Goal: Task Accomplishment & Management: Manage account settings

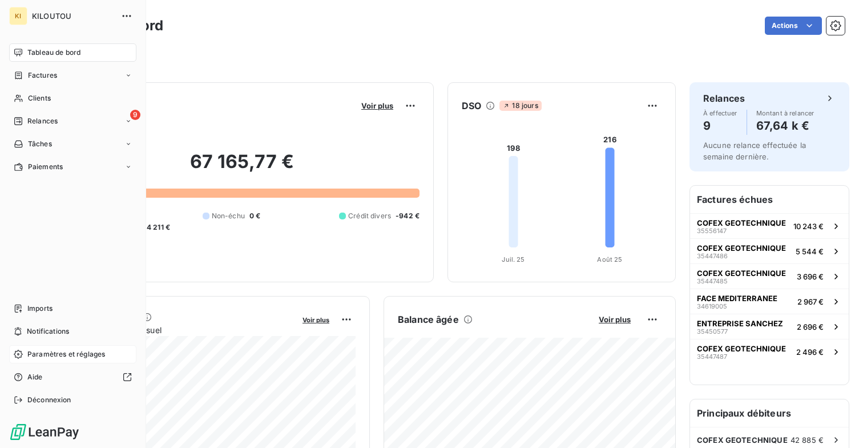
click at [53, 353] on span "Paramètres et réglages" at bounding box center [66, 354] width 78 height 10
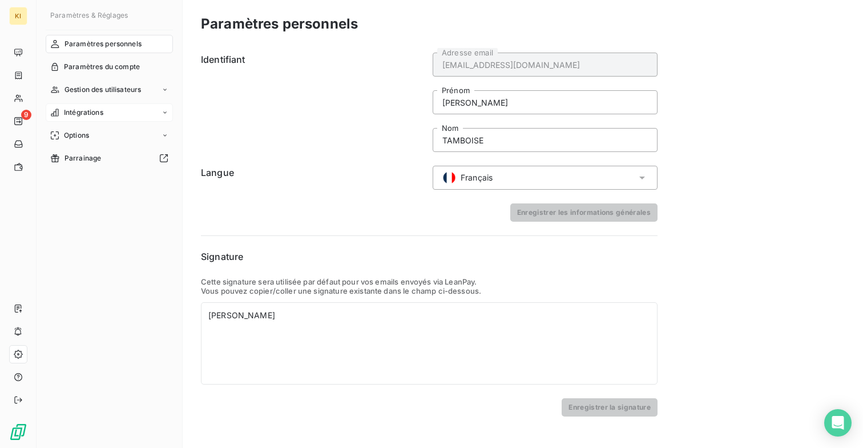
click at [103, 109] on span "Intégrations" at bounding box center [83, 112] width 39 height 10
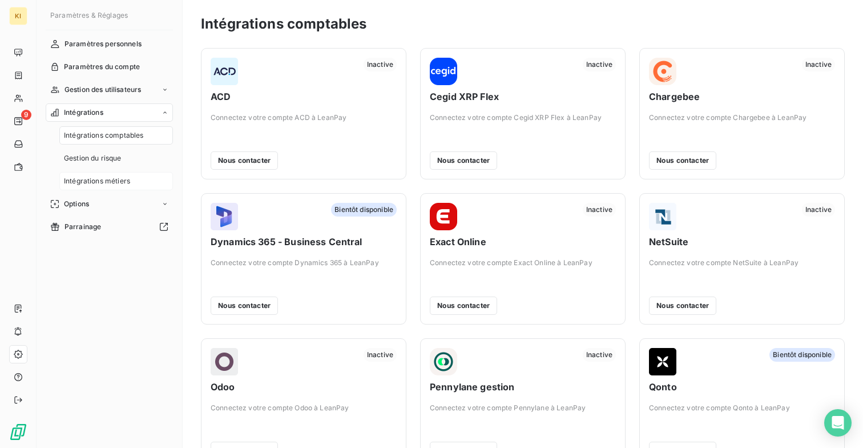
click at [104, 179] on span "Intégrations métiers" at bounding box center [97, 181] width 66 height 10
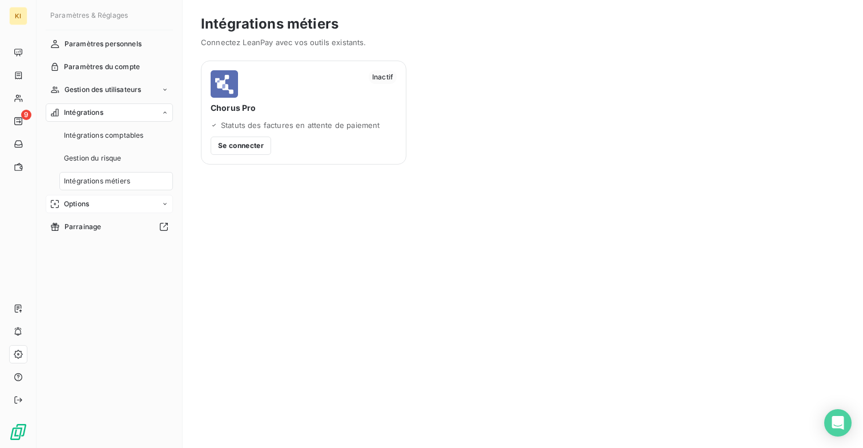
click at [92, 201] on div "Options" at bounding box center [109, 204] width 127 height 18
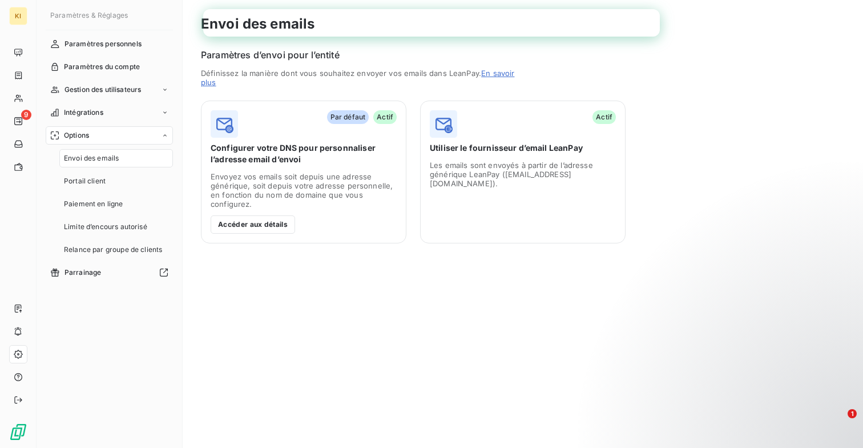
click at [261, 171] on div "Par défaut Actif Configurer votre DNS pour personnaliser l’adresse email d’envo…" at bounding box center [304, 171] width 206 height 143
click at [256, 228] on button "Accéder aux détails" at bounding box center [253, 224] width 84 height 18
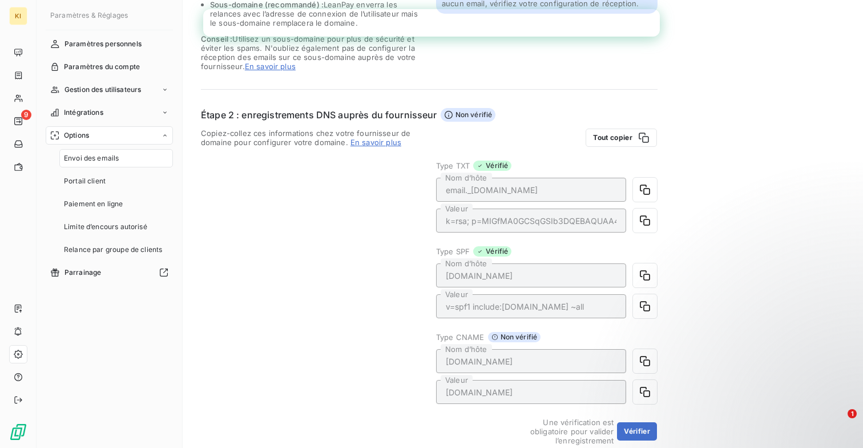
scroll to position [345, 0]
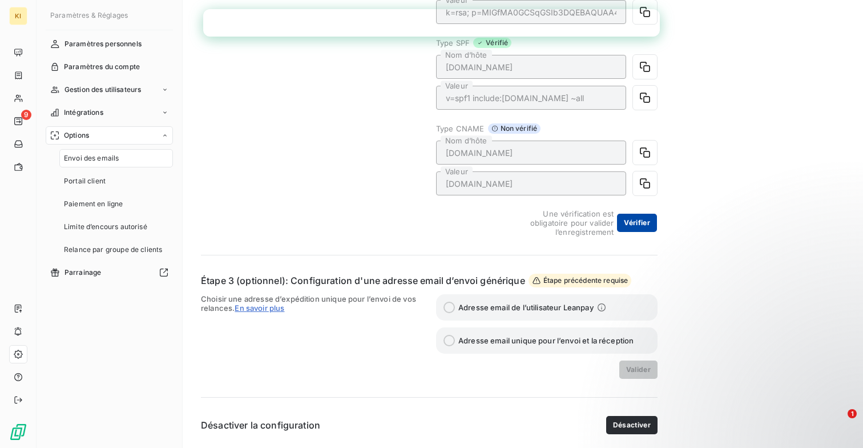
click at [642, 223] on button "Vérifier" at bounding box center [637, 223] width 40 height 18
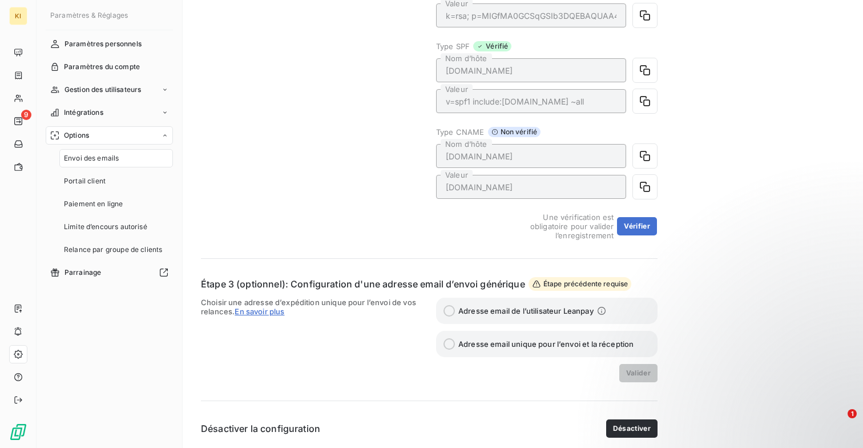
scroll to position [222, 0]
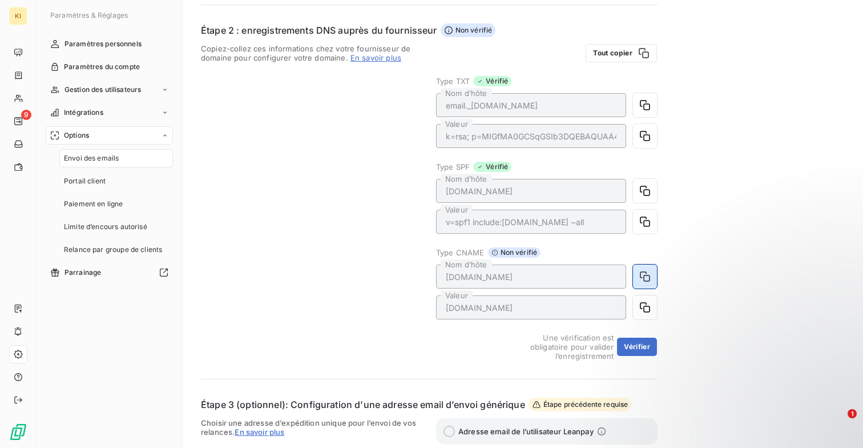
click at [649, 276] on icon "button" at bounding box center [644, 276] width 11 height 11
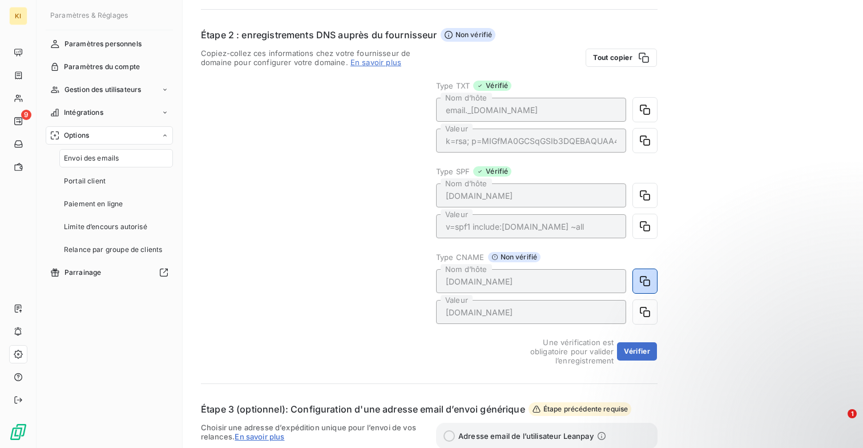
scroll to position [224, 0]
